Goal: Task Accomplishment & Management: Complete application form

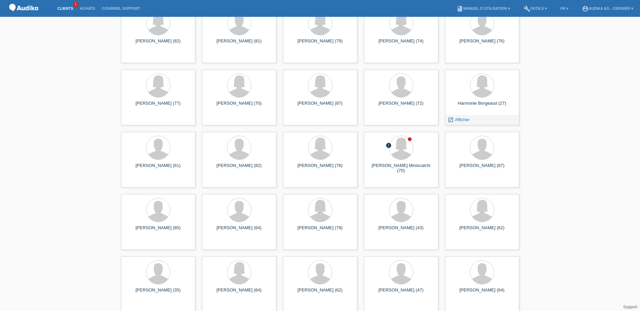
scroll to position [101, 0]
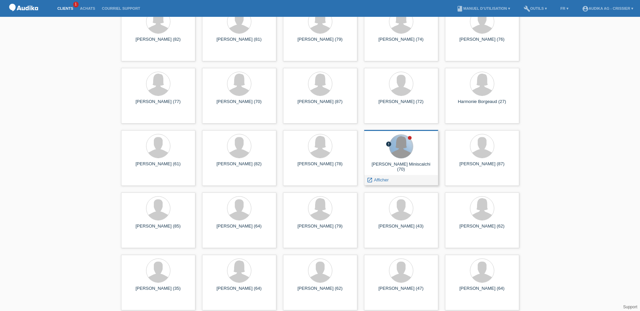
click at [400, 157] on div at bounding box center [401, 147] width 24 height 24
click at [386, 180] on span "Afficher" at bounding box center [381, 180] width 15 height 5
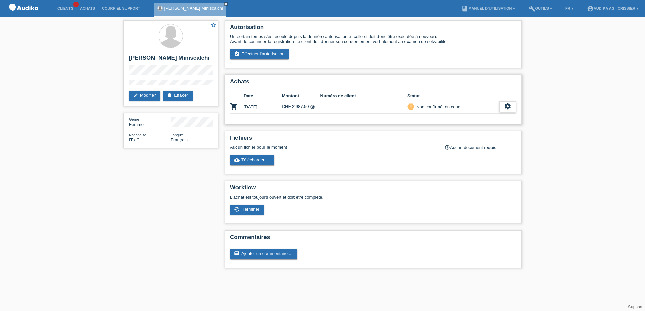
click at [506, 107] on icon "settings" at bounding box center [507, 106] width 7 height 7
click at [376, 132] on div "Fichiers Aucun fichier pour le moment info_outline Aucun document requis cloud_…" at bounding box center [373, 152] width 297 height 43
click at [507, 108] on icon "settings" at bounding box center [507, 106] width 7 height 7
click at [475, 117] on div "fullscreen Afficher" at bounding box center [478, 118] width 75 height 10
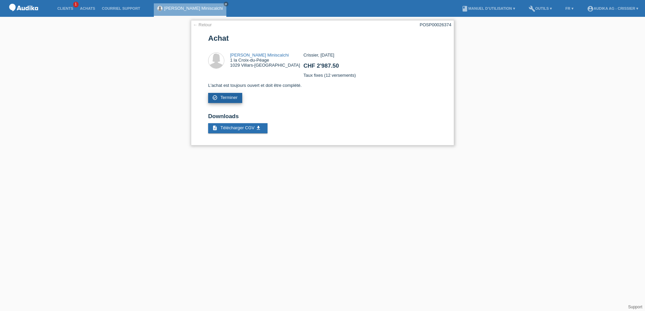
click at [220, 98] on span "Terminer" at bounding box center [228, 97] width 17 height 5
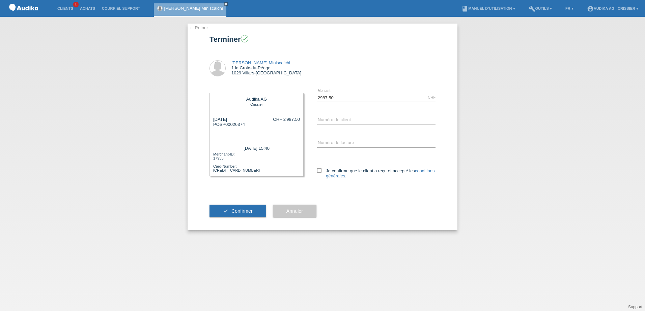
click at [198, 27] on link "← Retour" at bounding box center [198, 27] width 19 height 5
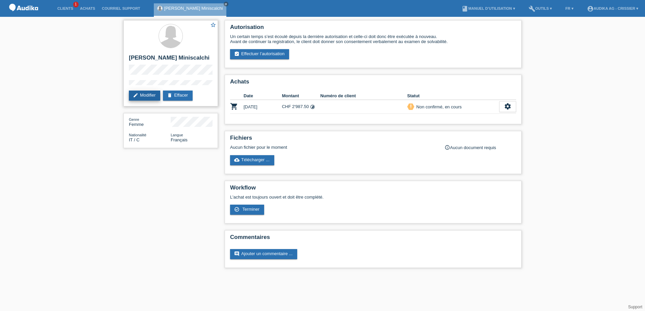
click at [154, 97] on link "edit Modifier" at bounding box center [144, 96] width 31 height 10
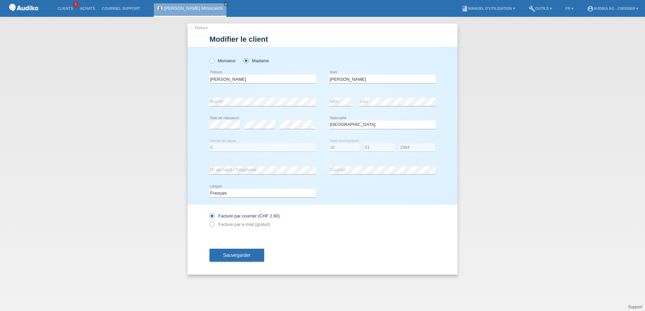
select select "IT"
select select "C"
select select "10"
select select "01"
select select "1984"
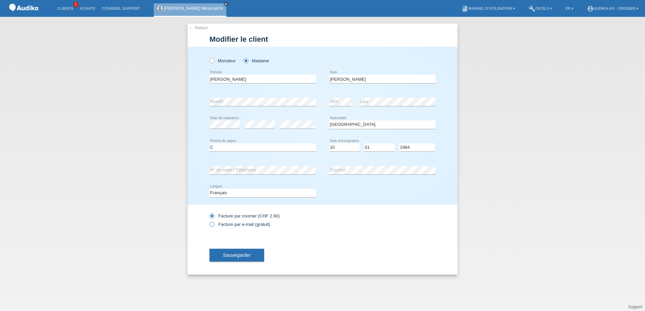
click at [208, 221] on icon at bounding box center [208, 221] width 0 height 0
click at [212, 225] on input "Facture par e-mail (gratuit)" at bounding box center [211, 226] width 4 height 8
radio input "true"
click at [241, 256] on span "Sauvegarder" at bounding box center [237, 255] width 28 height 5
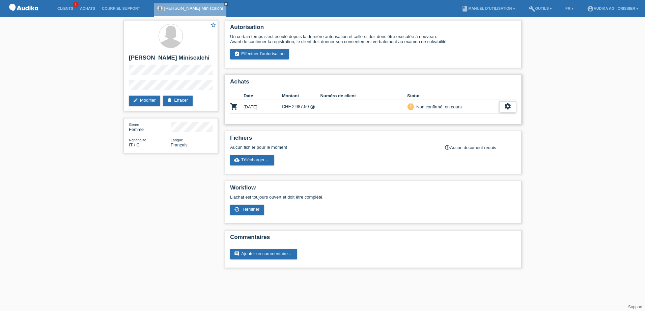
click at [509, 108] on icon "settings" at bounding box center [507, 106] width 7 height 7
click at [467, 140] on span "Terminer" at bounding box center [460, 137] width 19 height 8
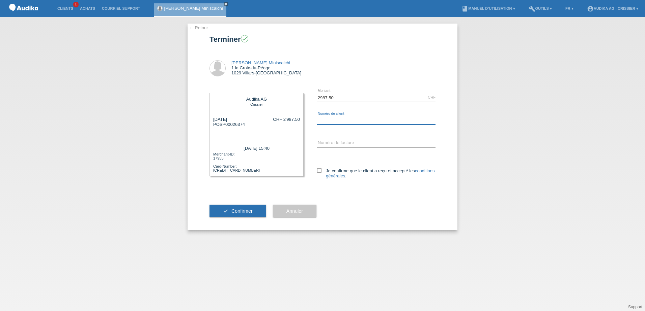
type input "C"
click at [345, 118] on input "C" at bounding box center [376, 120] width 118 height 8
click at [65, 7] on link "Clients" at bounding box center [65, 8] width 23 height 4
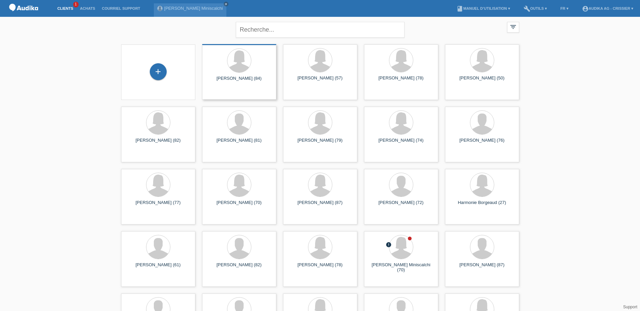
drag, startPoint x: 219, startPoint y: 4, endPoint x: 266, endPoint y: 99, distance: 106.3
click at [224, 5] on icon "close" at bounding box center [225, 3] width 3 height 3
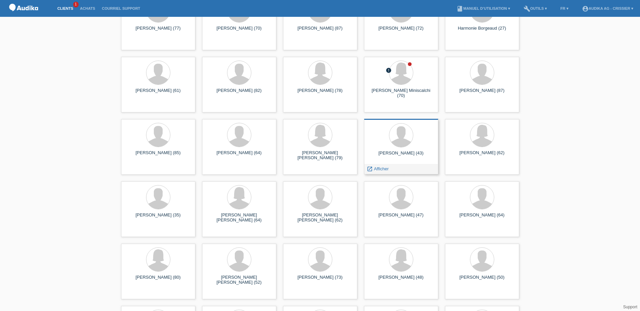
scroll to position [169, 0]
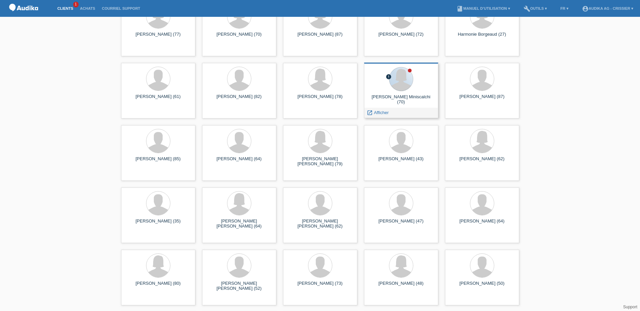
click at [396, 92] on div at bounding box center [400, 79] width 63 height 25
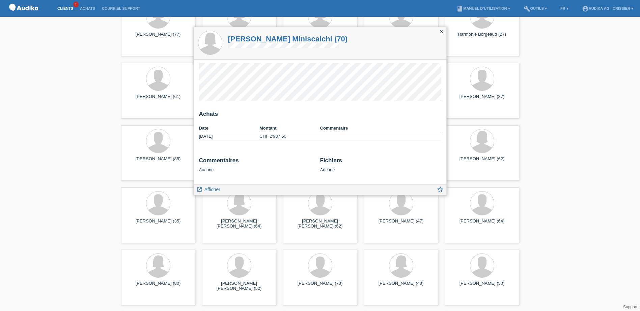
click at [441, 33] on icon "close" at bounding box center [441, 31] width 5 height 5
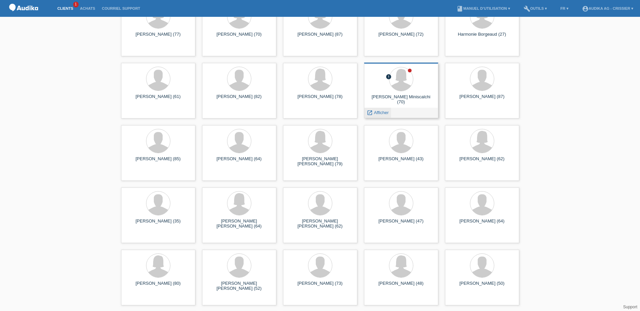
click at [382, 114] on span "Afficher" at bounding box center [381, 112] width 15 height 5
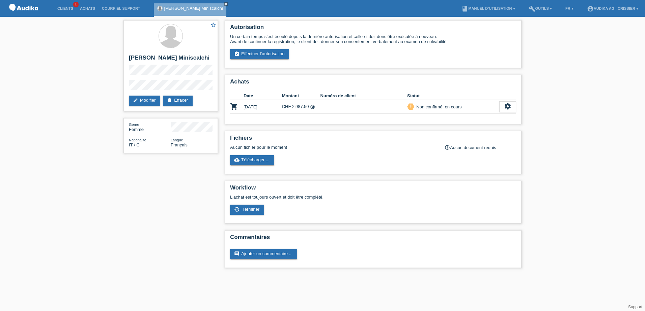
click at [30, 4] on img at bounding box center [24, 8] width 34 height 17
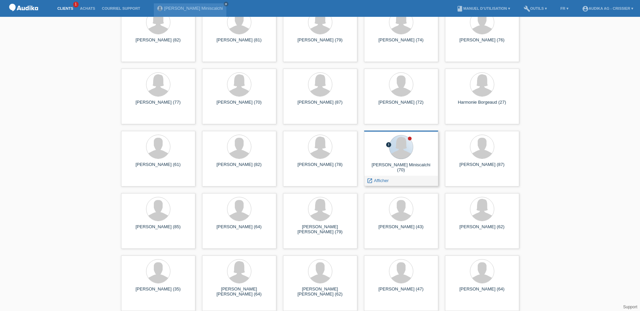
scroll to position [101, 0]
click at [381, 180] on span "Afficher" at bounding box center [381, 180] width 15 height 5
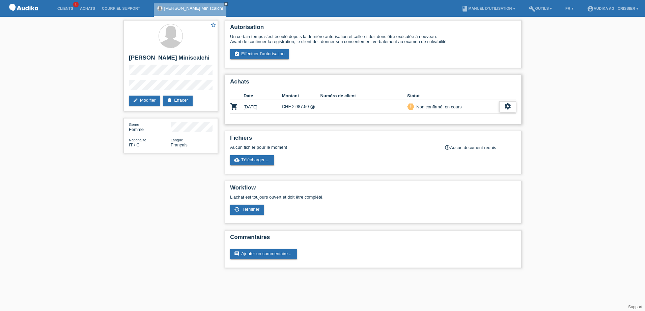
click at [503, 106] on div "settings" at bounding box center [507, 106] width 17 height 11
click at [463, 138] on span "Terminer" at bounding box center [460, 137] width 19 height 8
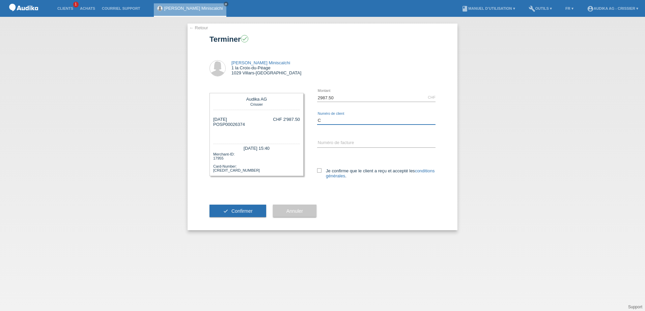
click at [341, 122] on input "C" at bounding box center [376, 120] width 118 height 8
paste input "1453220"
drag, startPoint x: 340, startPoint y: 120, endPoint x: 321, endPoint y: 119, distance: 19.2
click at [321, 119] on input "C1453220" at bounding box center [376, 120] width 118 height 8
paste input "14532208"
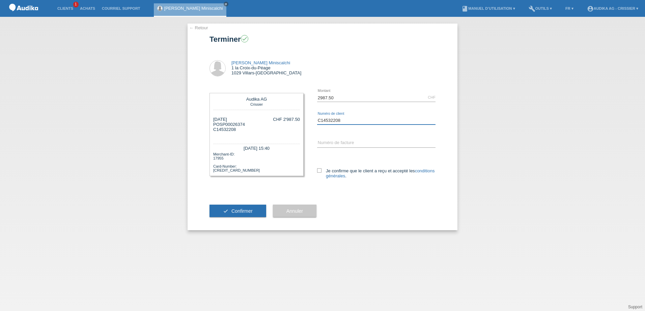
type input "C14532208"
click at [334, 144] on input "SOI" at bounding box center [376, 143] width 118 height 8
drag, startPoint x: 246, startPoint y: 125, endPoint x: 221, endPoint y: 125, distance: 25.6
click at [221, 125] on div "20.08.2025 POSP00026374 C14532208 SOI CHF 2'987.50" at bounding box center [256, 127] width 87 height 20
copy div "SP00026374"
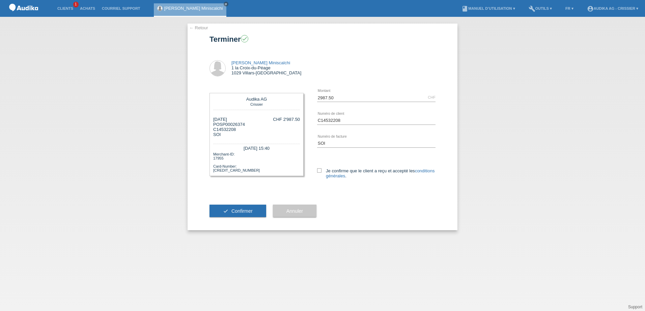
drag, startPoint x: 531, startPoint y: 89, endPoint x: 516, endPoint y: 77, distance: 19.2
click at [531, 89] on div "← Retour Terminer check Caterina Corbo Miniscalchi 1 la Croix-du-Péage 1029 Vil…" at bounding box center [322, 164] width 645 height 295
click at [334, 143] on input "SOI" at bounding box center [376, 143] width 118 height 8
paste input "000342486"
type input "SOI000342486"
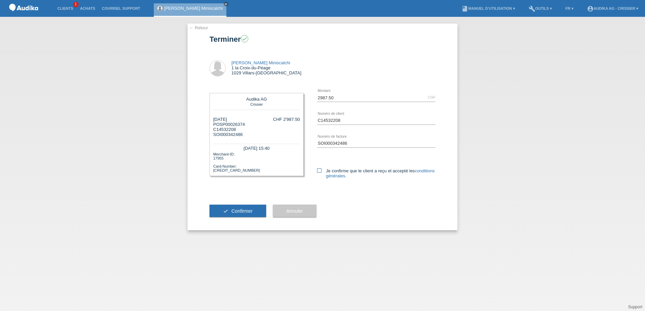
click at [322, 171] on label "Je confirme que le client a reçu et accepté les conditions générales ." at bounding box center [376, 174] width 118 height 10
click at [321, 171] on input "Je confirme que le client a reçu et accepté les conditions générales ." at bounding box center [319, 171] width 4 height 4
checkbox input "true"
click at [245, 209] on span "Confirmer" at bounding box center [241, 211] width 21 height 5
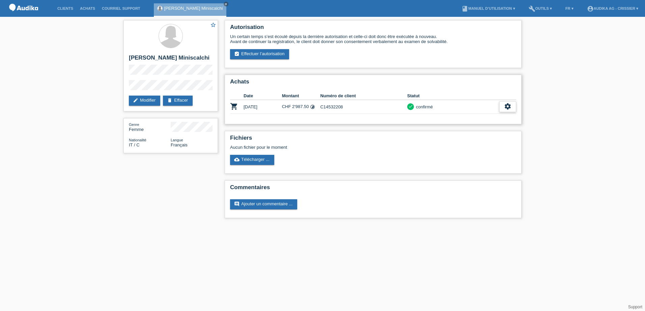
click at [509, 109] on icon "settings" at bounding box center [507, 106] width 7 height 7
click at [439, 129] on span "Télécharger CGV" at bounding box center [446, 127] width 36 height 8
click at [507, 109] on icon "settings" at bounding box center [507, 106] width 7 height 7
click at [453, 140] on span "Télécharger les détails du financement" at bounding box center [466, 137] width 77 height 8
drag, startPoint x: 51, startPoint y: 105, endPoint x: 105, endPoint y: 37, distance: 86.4
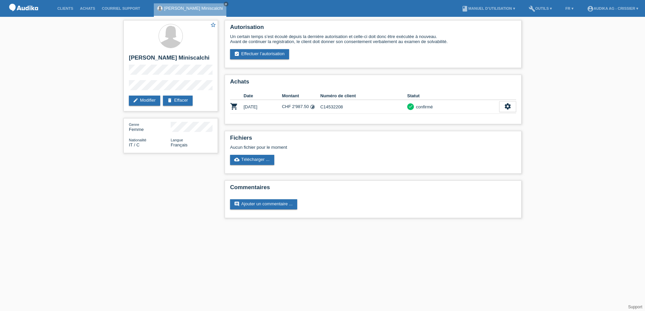
click at [55, 105] on div "star_border [PERSON_NAME] Miniscalchi edit Modifier delete Effacer Genre Femme …" at bounding box center [322, 121] width 645 height 208
